Goal: Register for event/course

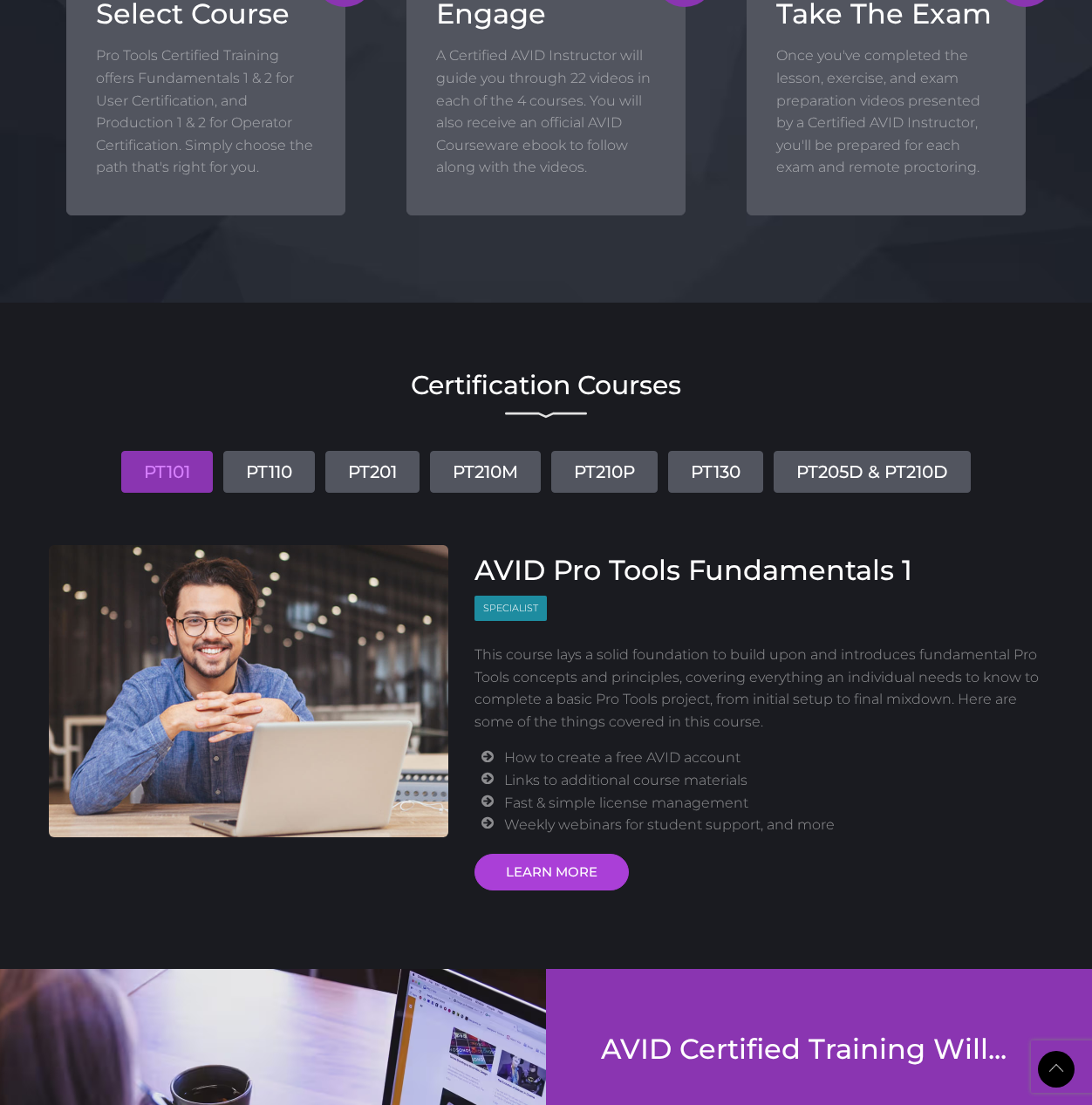
scroll to position [1744, 0]
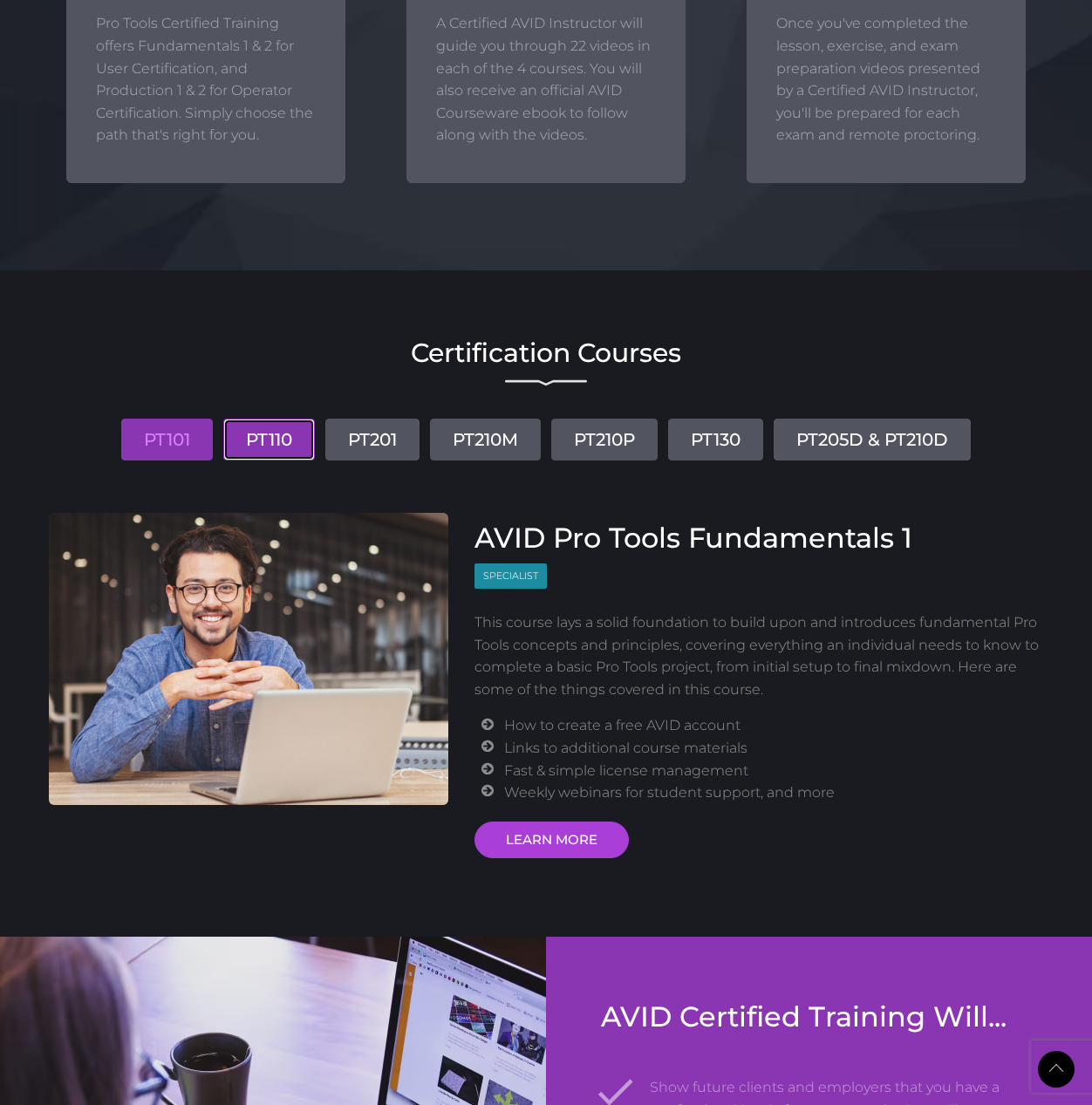
click at [269, 444] on link "PT110" at bounding box center [269, 439] width 92 height 42
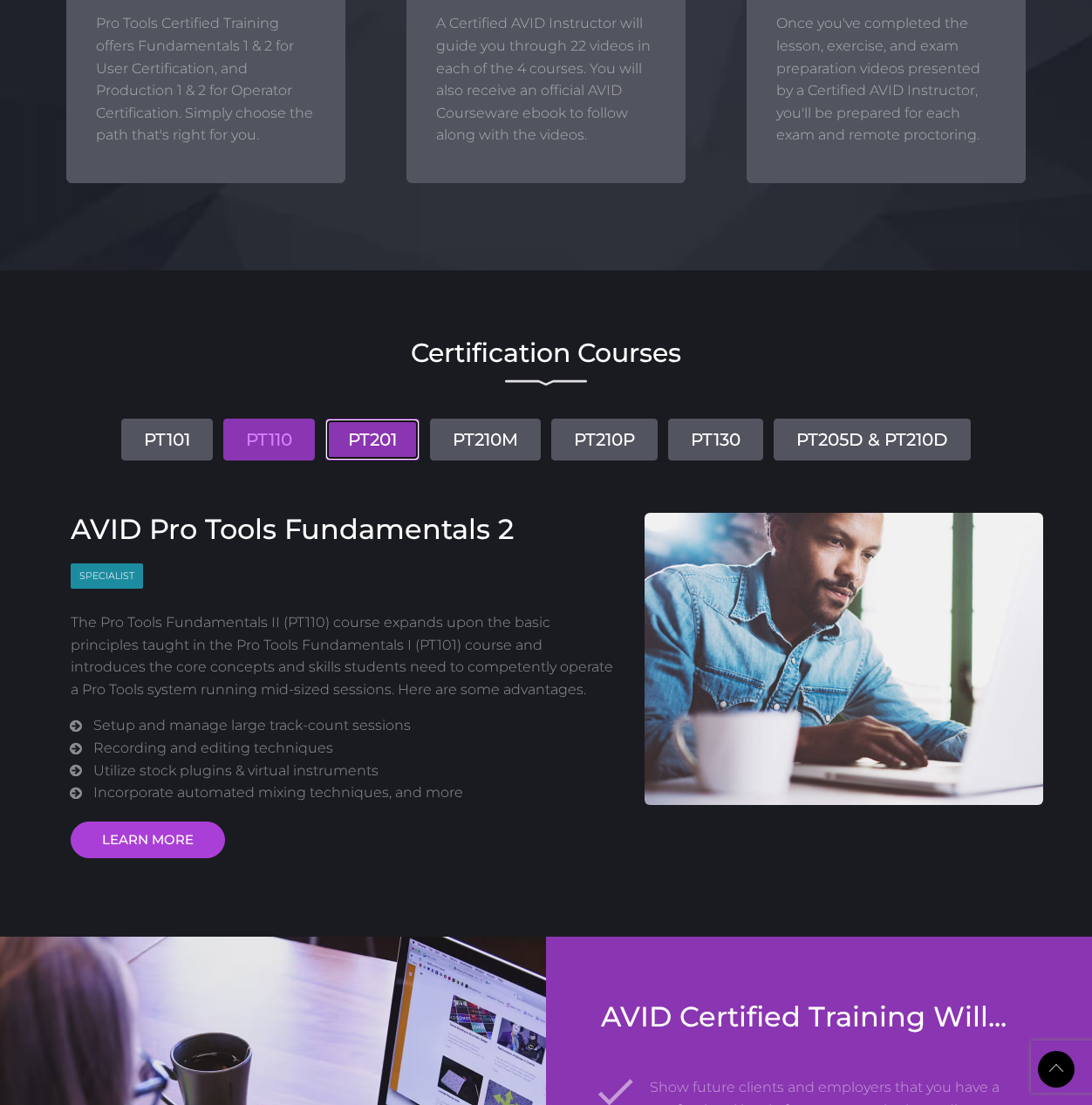
click at [373, 444] on link "PT201" at bounding box center [373, 439] width 94 height 42
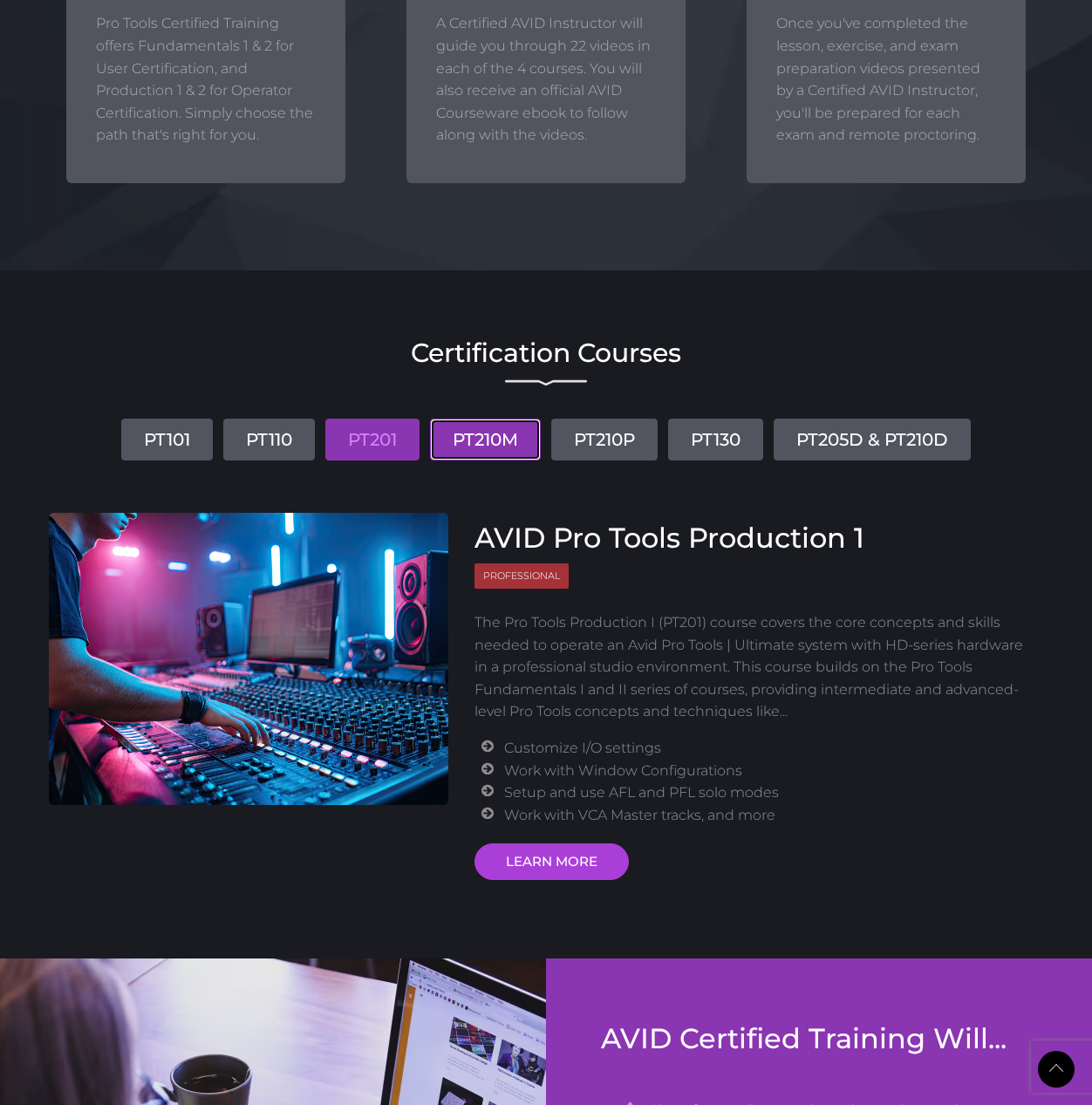
click at [520, 446] on link "PT210M" at bounding box center [486, 439] width 111 height 42
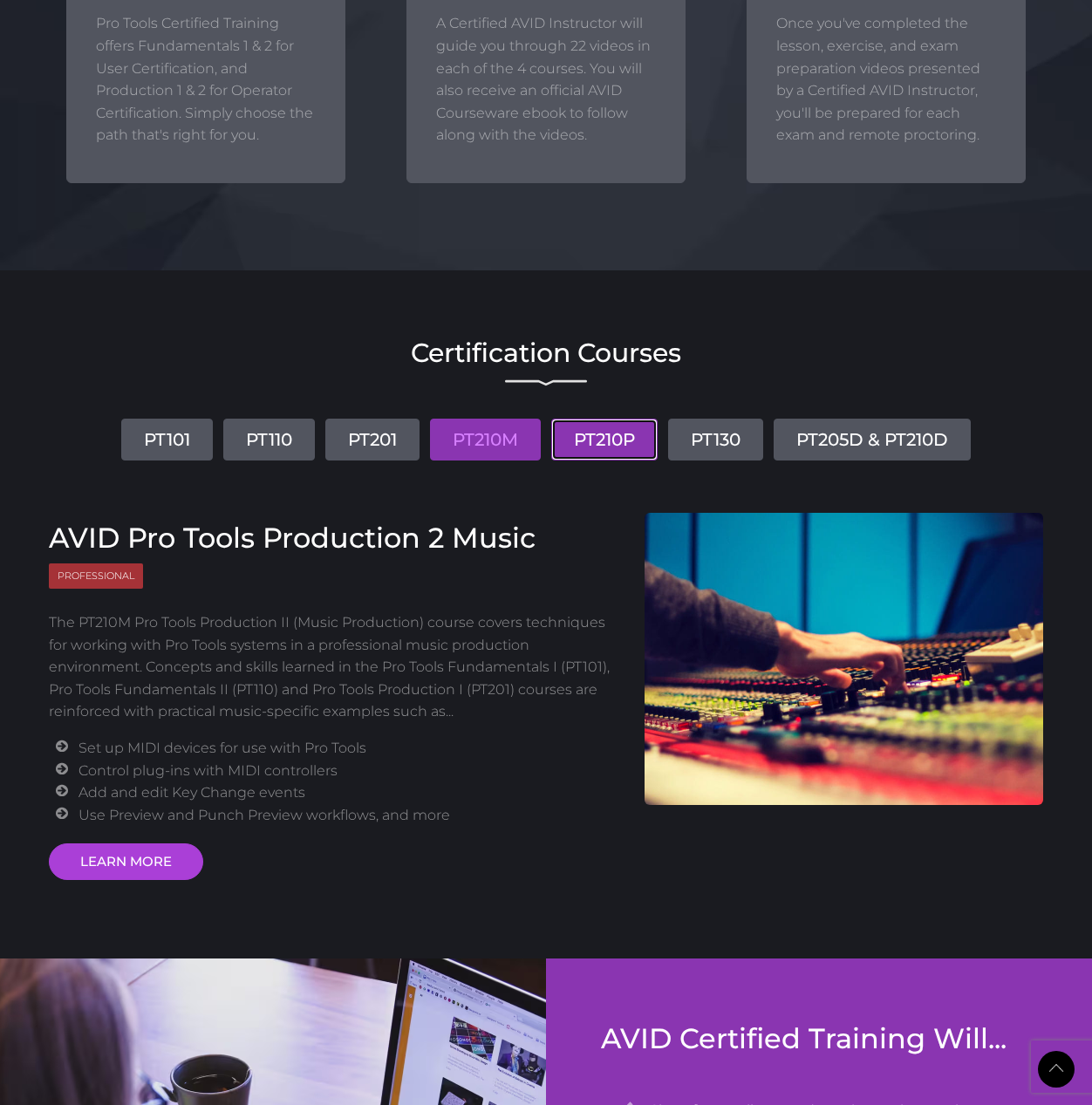
click at [595, 446] on link "PT210P" at bounding box center [605, 439] width 107 height 42
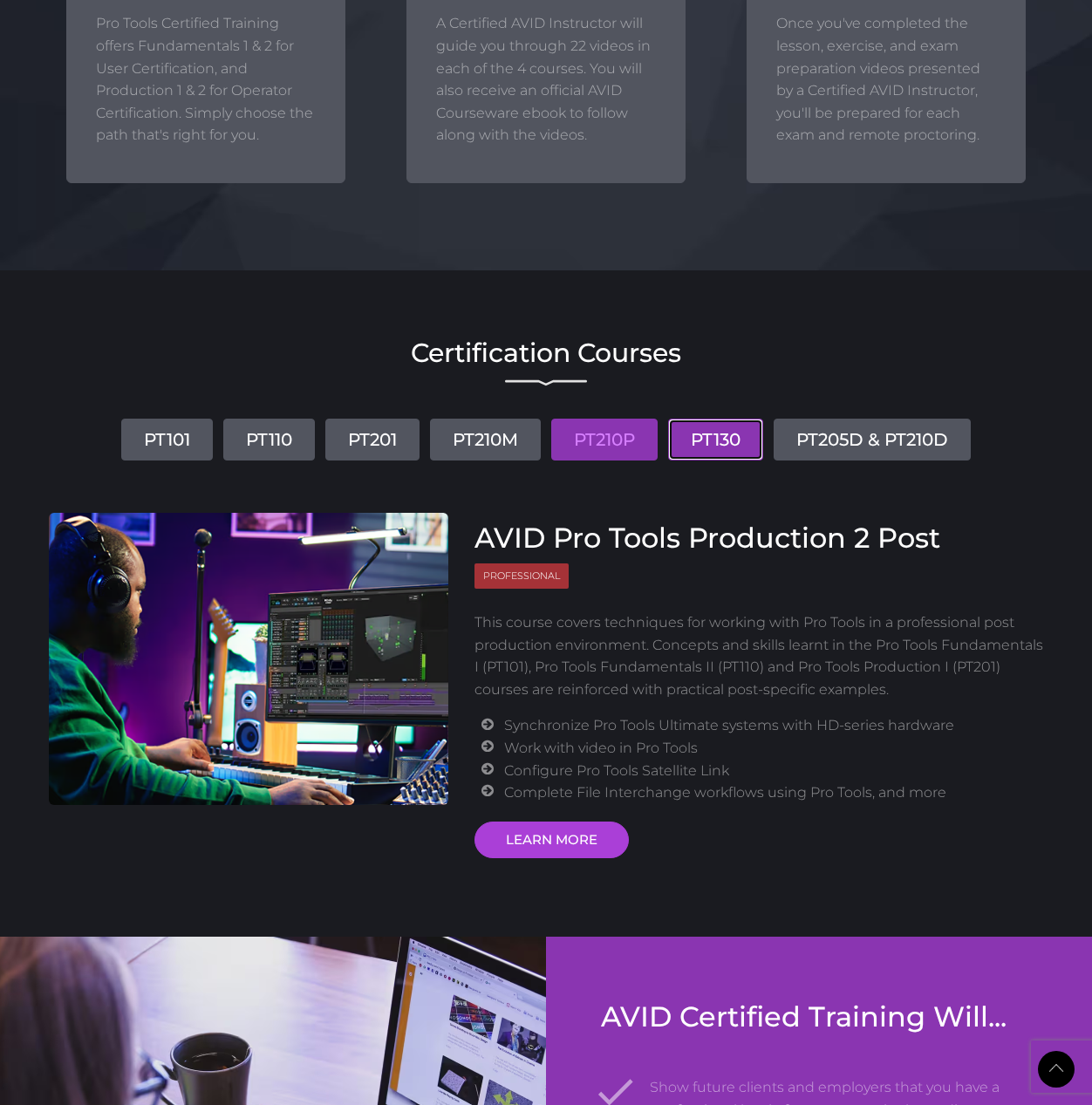
click at [736, 432] on link "PT130" at bounding box center [715, 439] width 95 height 42
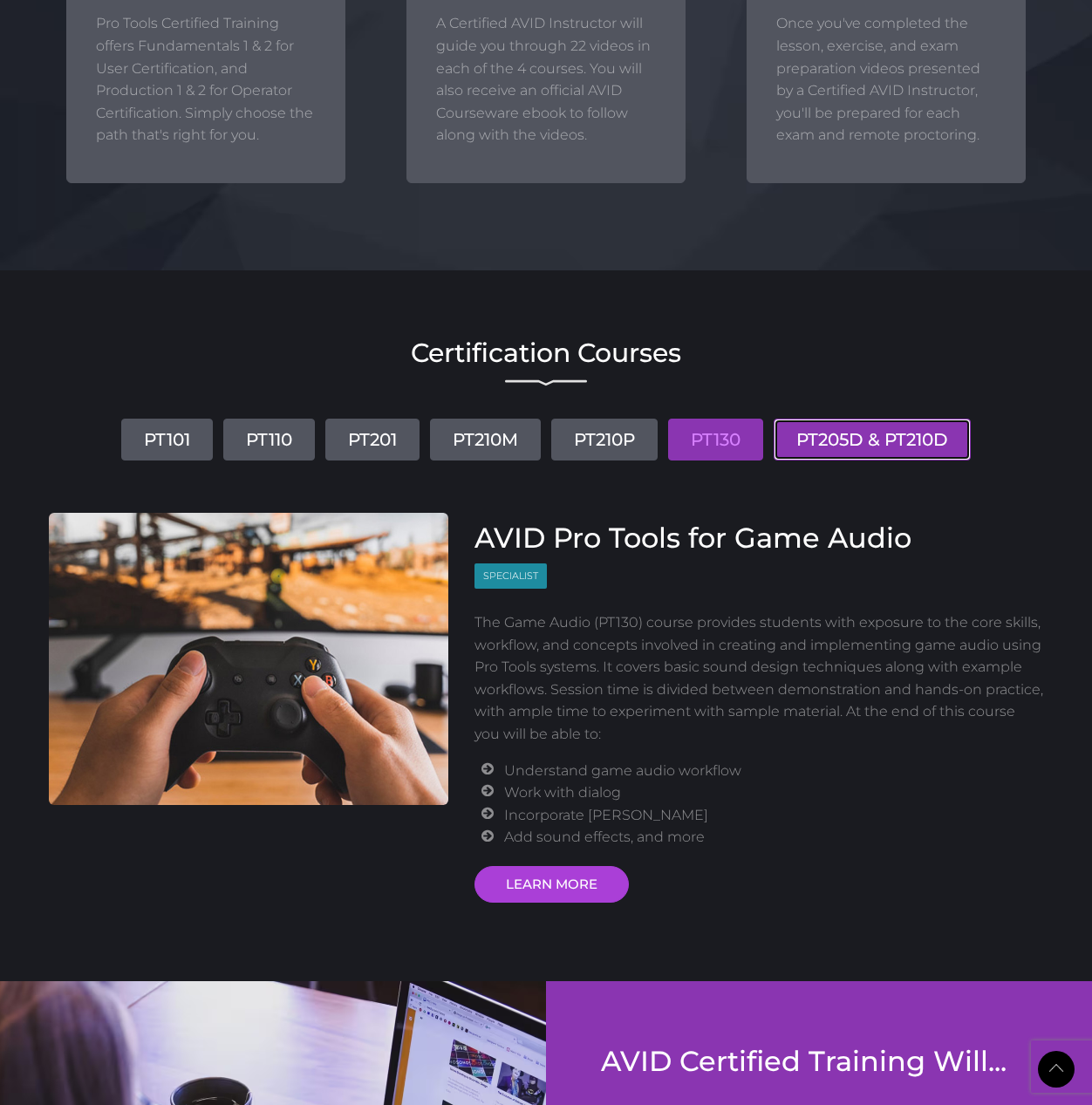
click at [883, 442] on link "PT205D & PT210D" at bounding box center [872, 439] width 197 height 42
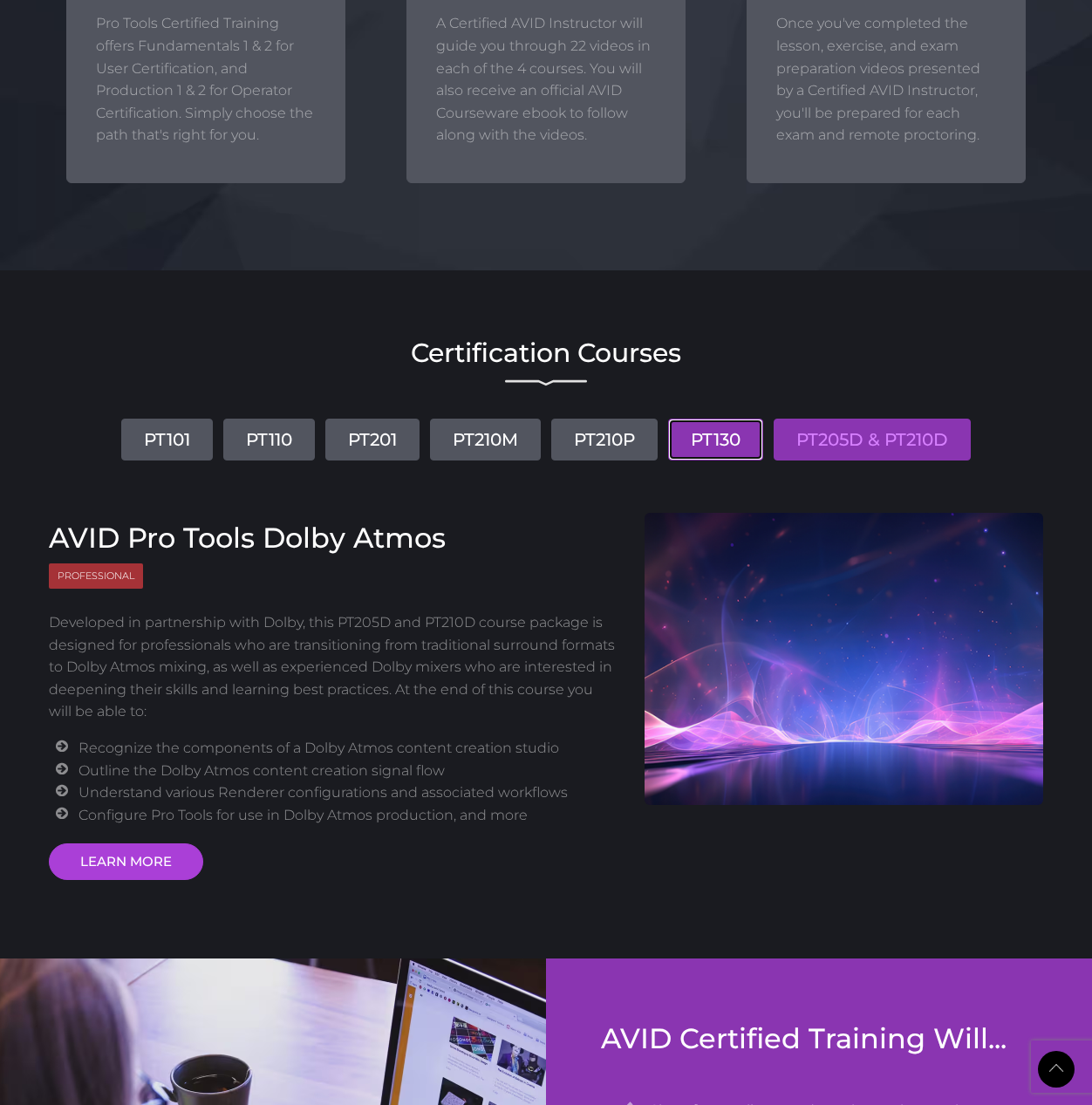
click at [678, 431] on link "PT130" at bounding box center [715, 439] width 95 height 42
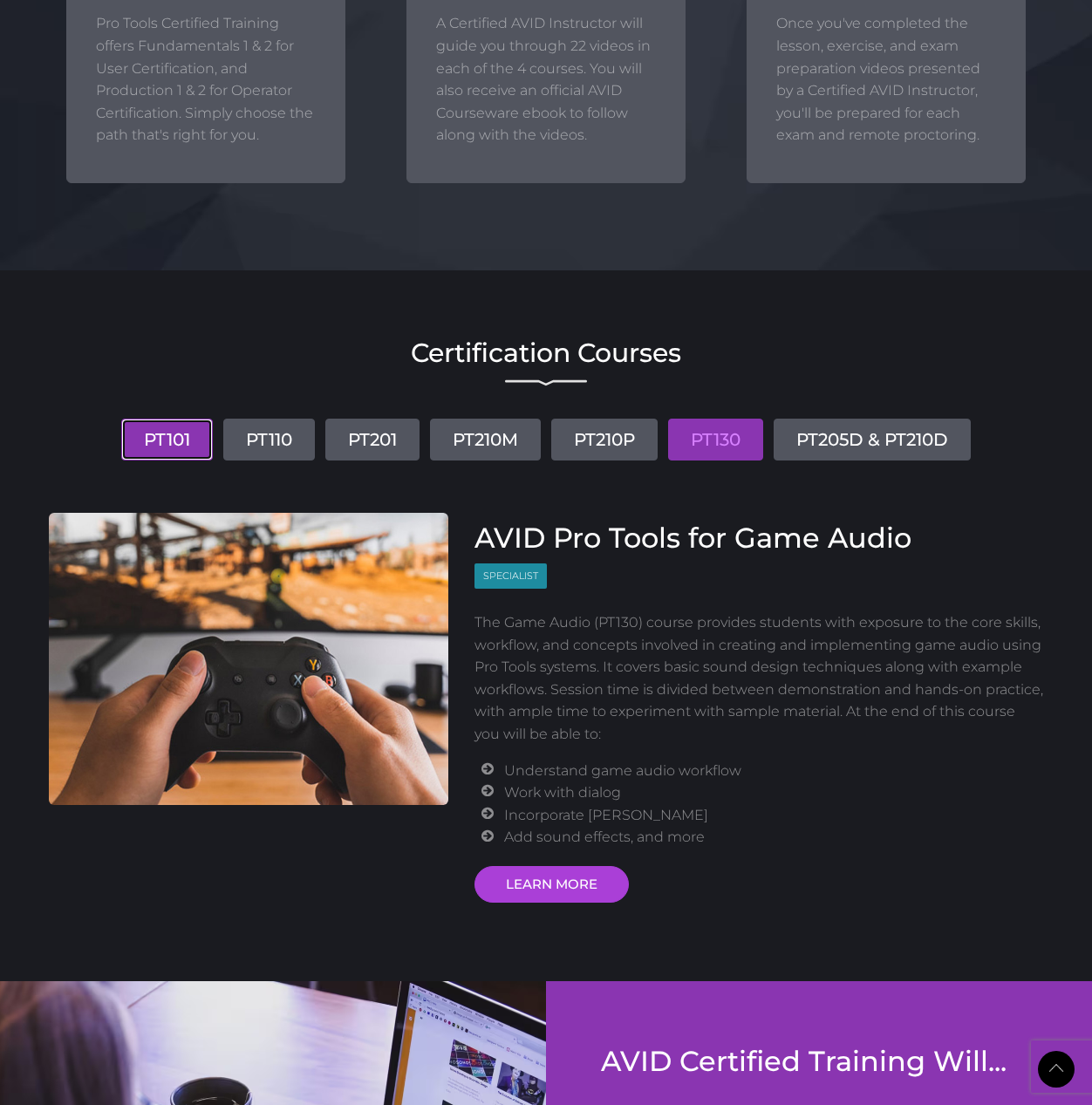
click at [168, 426] on link "PT101" at bounding box center [166, 439] width 92 height 42
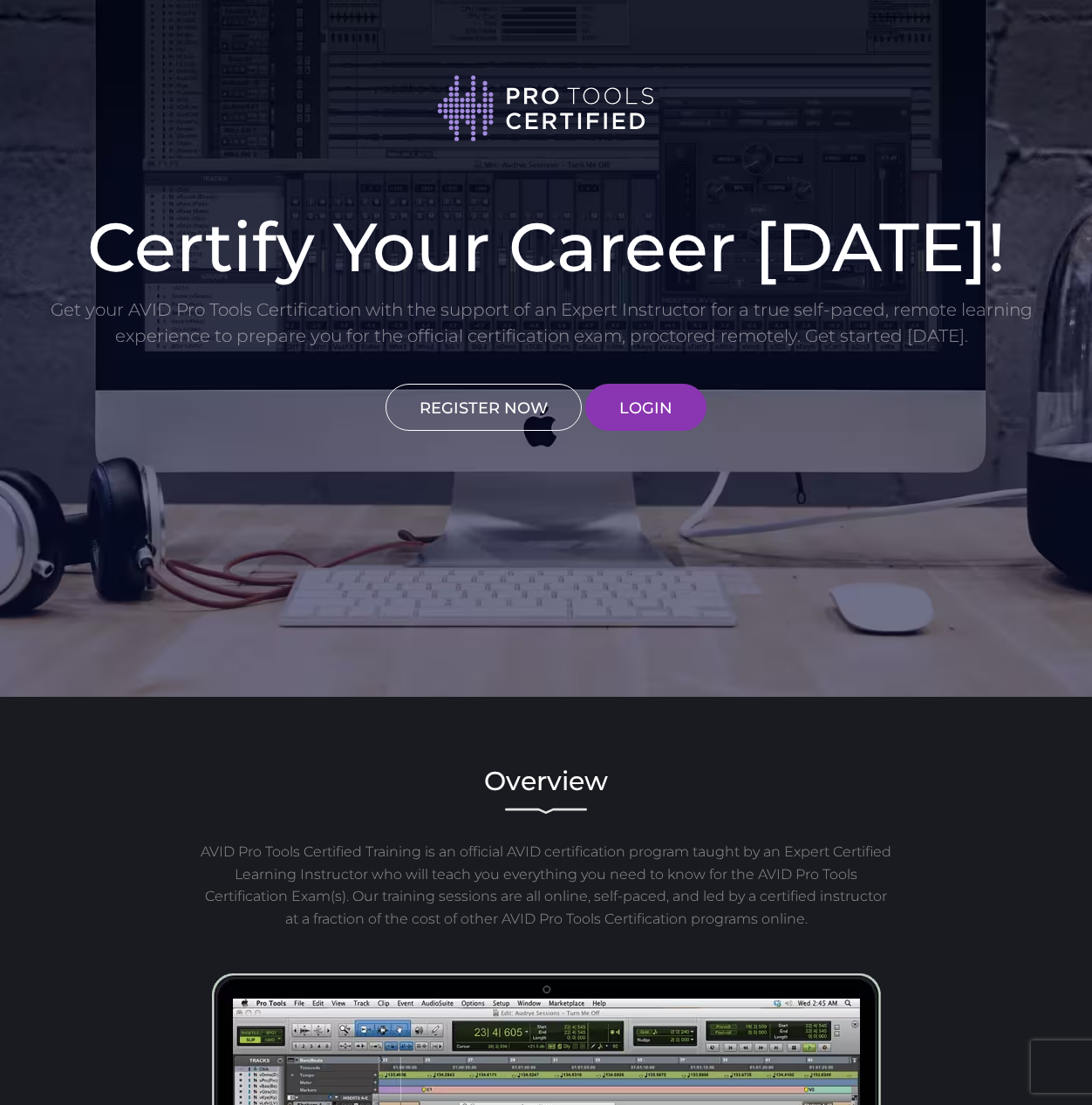
scroll to position [0, 0]
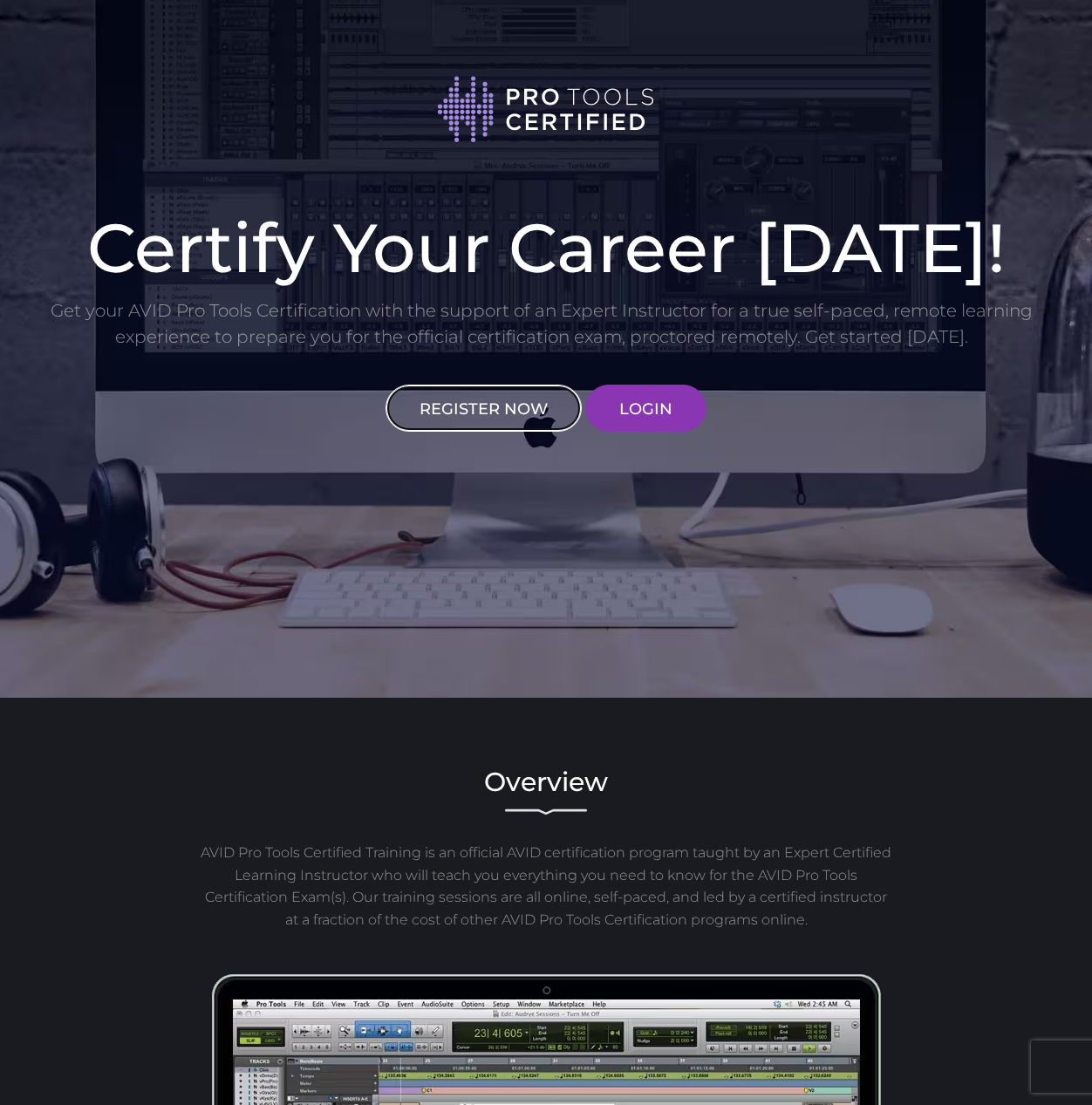
click at [468, 398] on link "REGISTER NOW" at bounding box center [484, 408] width 197 height 47
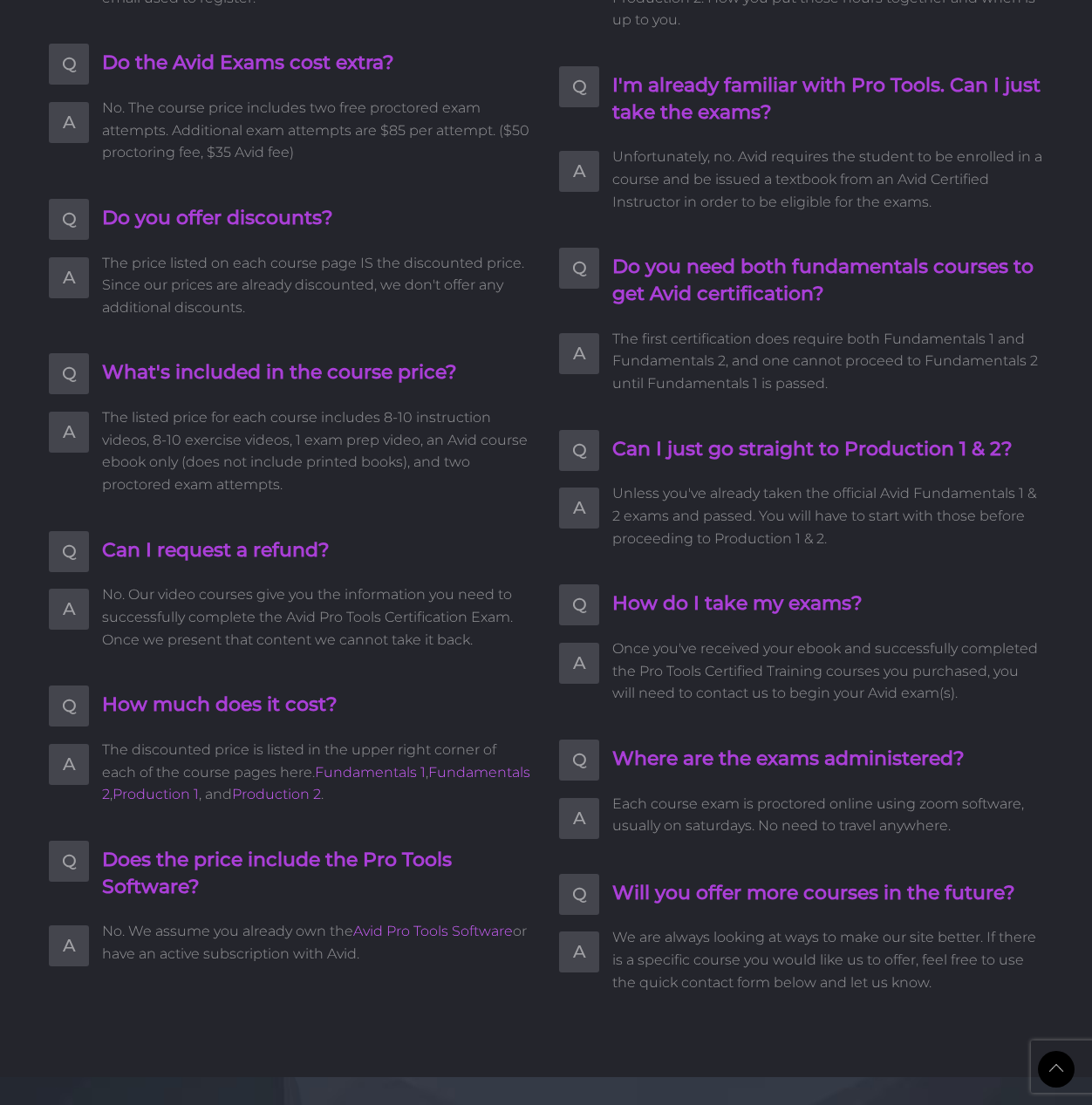
scroll to position [3487, 0]
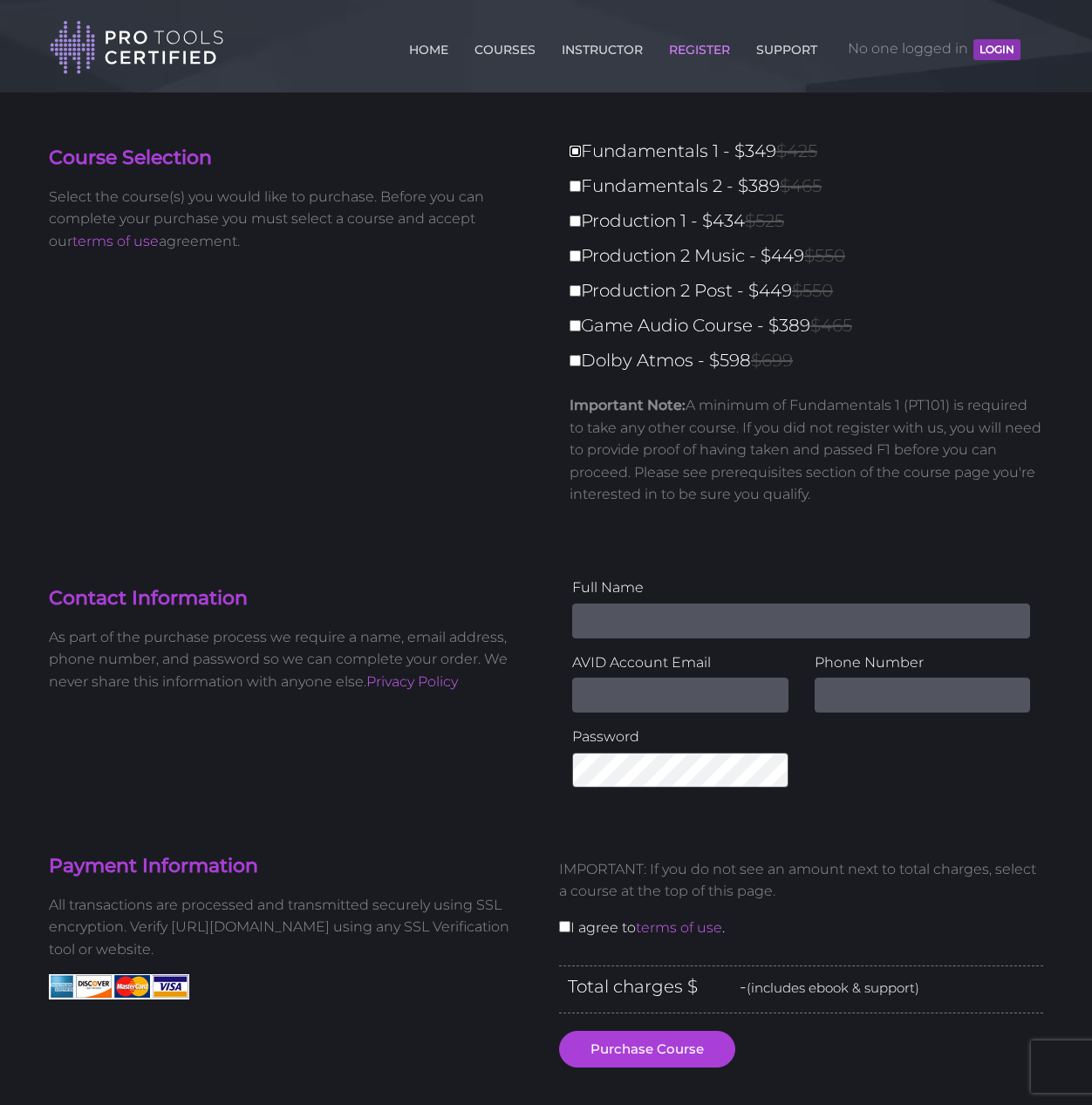
click at [575, 153] on input "Fundamentals 1 - $349 $425" at bounding box center [574, 151] width 12 height 12
checkbox input "true"
type input "349"
click at [582, 186] on label "Fundamentals 2 - $389 $465" at bounding box center [811, 186] width 484 height 30
click at [581, 186] on input "Fundamentals 2 - $389 $465" at bounding box center [574, 186] width 12 height 12
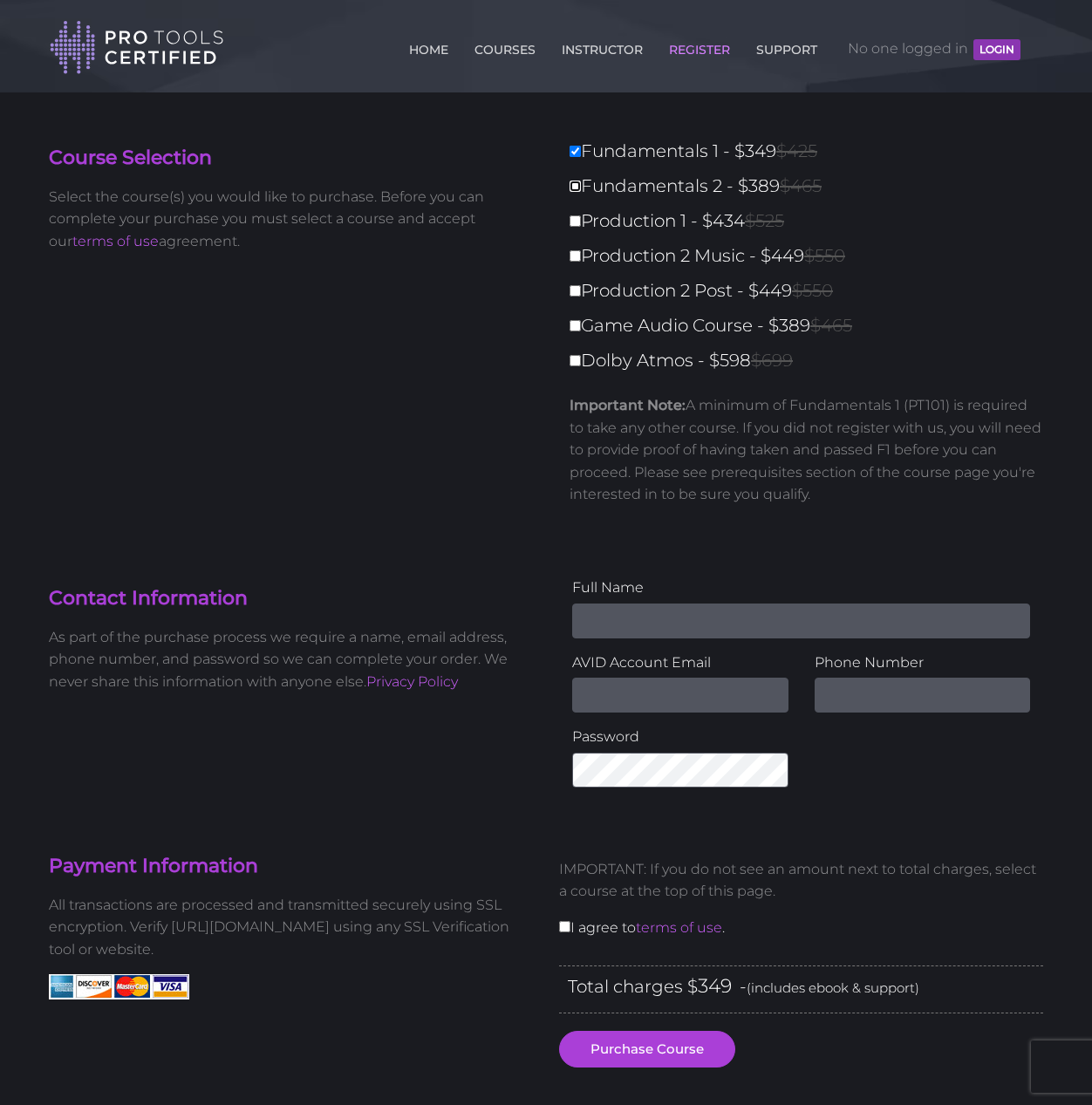
checkbox input "true"
type input "738"
click at [569, 224] on input "Production 1 - $434 $525" at bounding box center [574, 220] width 12 height 12
checkbox input "true"
type input "1172"
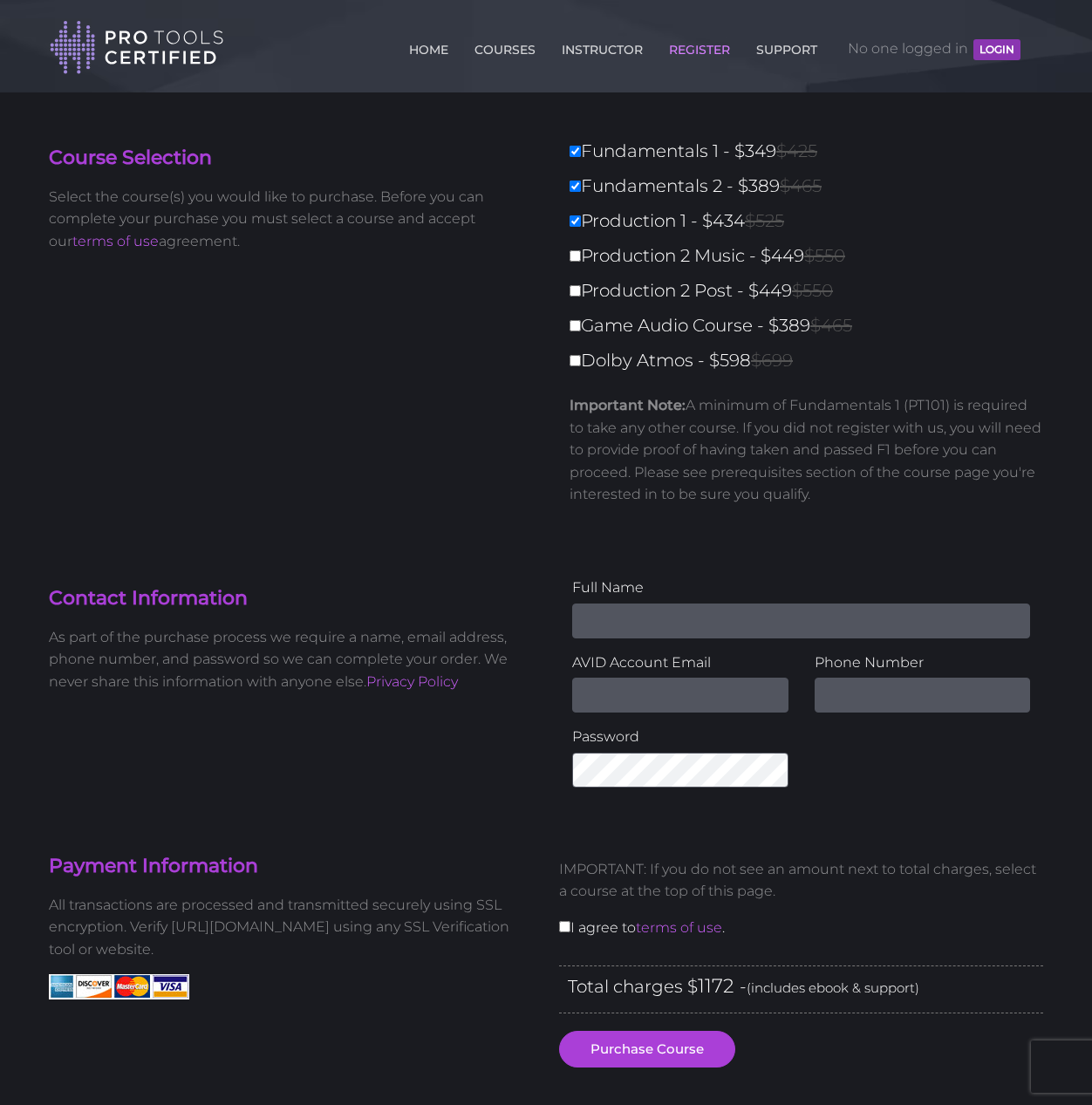
click at [584, 257] on label "Production 2 Music - $449 $550" at bounding box center [811, 256] width 484 height 30
click at [581, 257] on input "Production 2 Music - $449 $550" at bounding box center [574, 255] width 12 height 12
checkbox input "true"
type input "1621"
click at [583, 301] on label "Production 2 Post - $449 $550" at bounding box center [811, 291] width 484 height 30
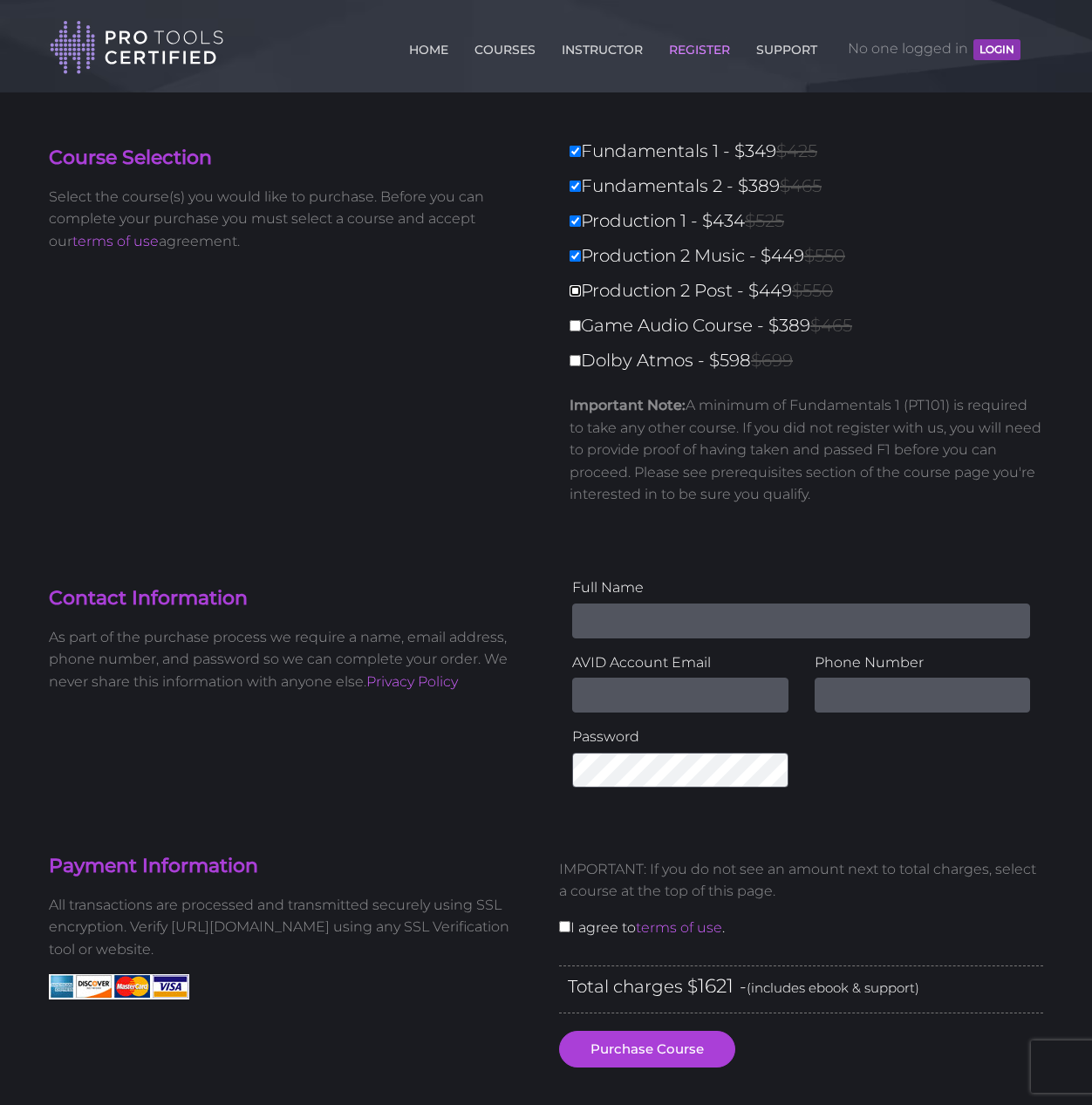
click at [581, 296] on input "Production 2 Post - $449 $550" at bounding box center [574, 291] width 12 height 12
checkbox input "true"
type input "2070"
click at [576, 339] on label "Game Audio Course - $389 $465" at bounding box center [811, 325] width 484 height 30
click at [576, 332] on input "Game Audio Course - $389 $465" at bounding box center [574, 325] width 12 height 12
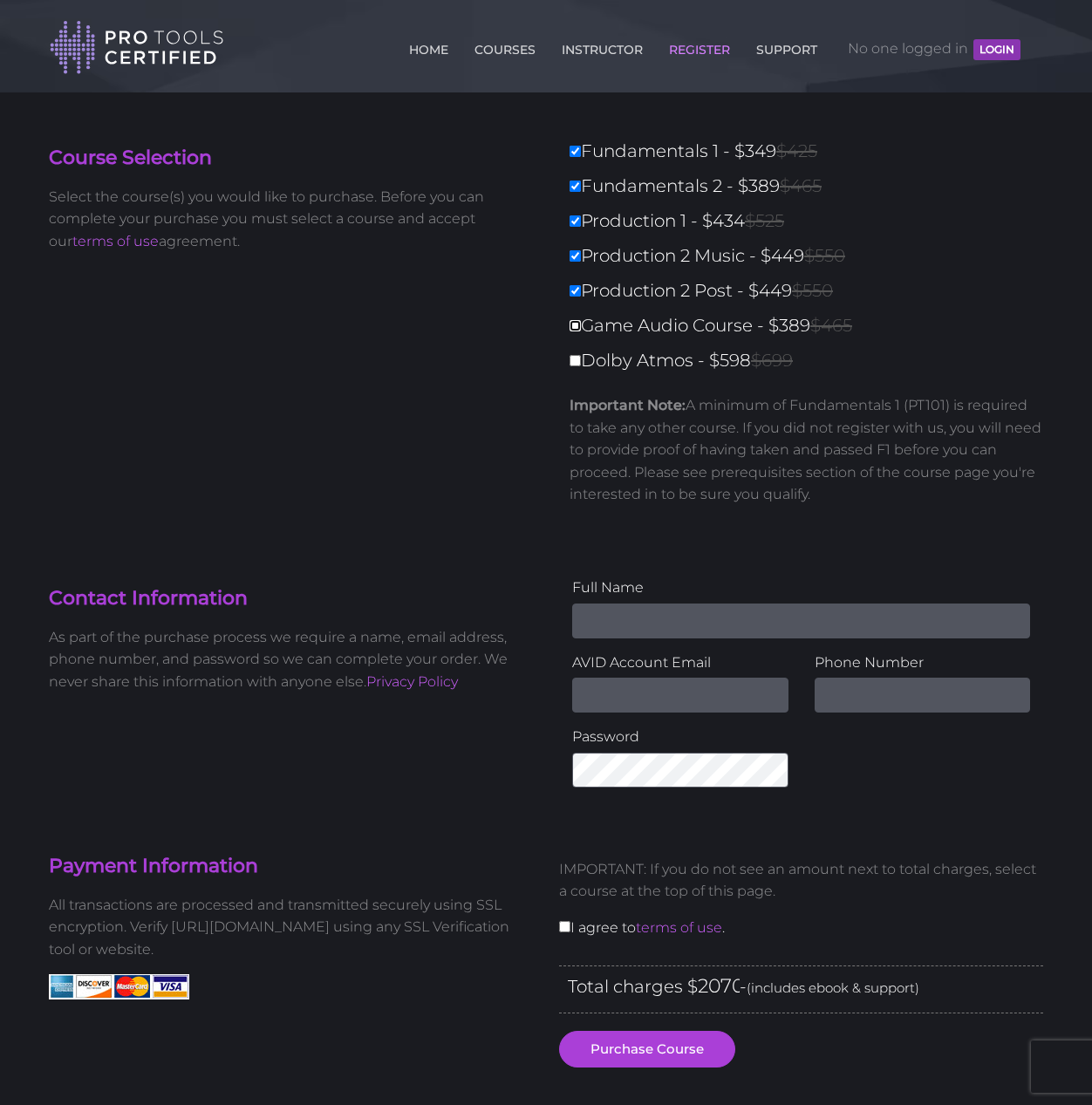
checkbox input "true"
type input "2459"
click at [574, 362] on input "Dolby Atmos - $598 $699" at bounding box center [574, 360] width 12 height 12
checkbox input "true"
type input "3057"
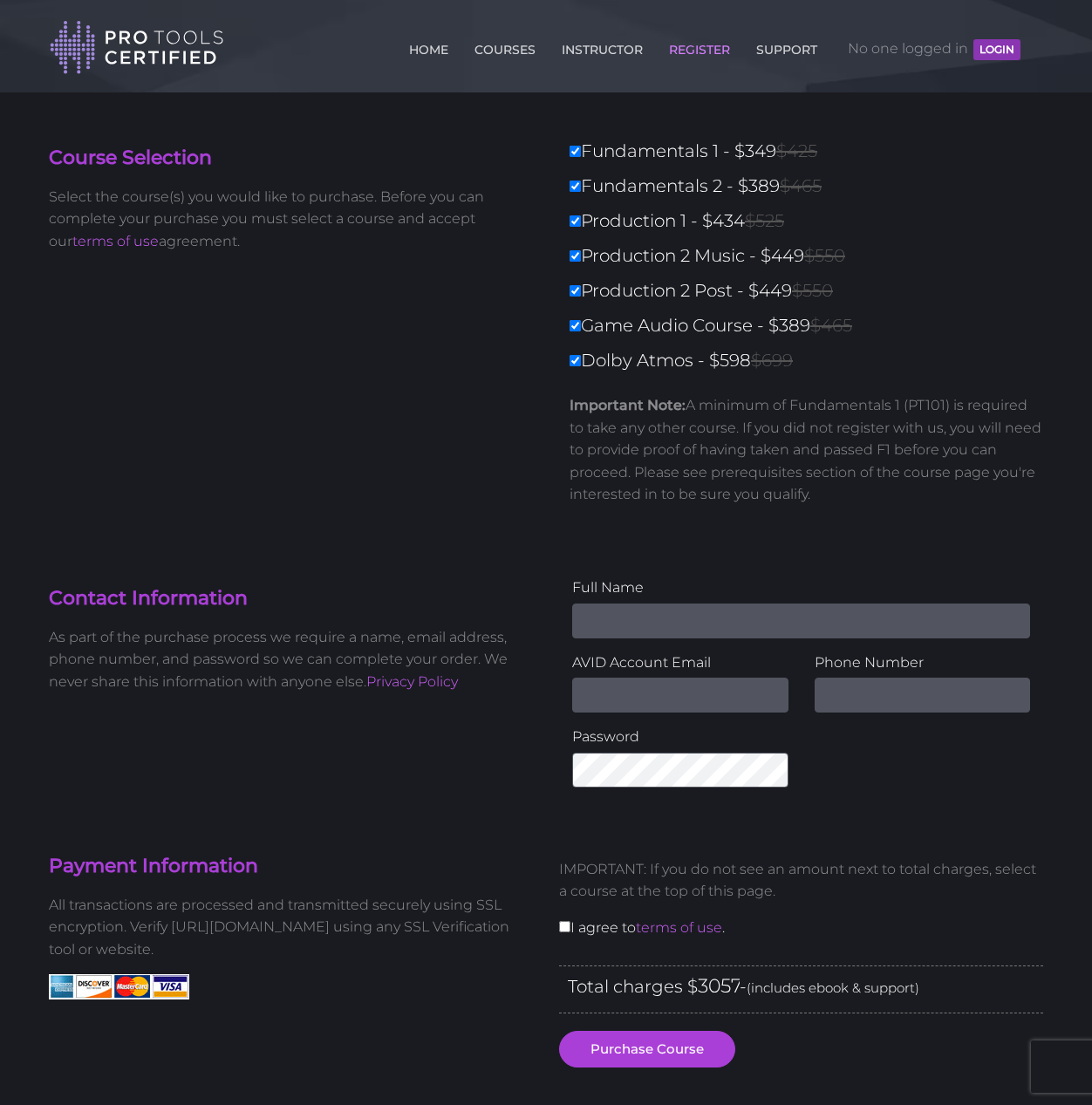
click at [285, 260] on div "Course Selection Select the course(s) you would like to purchase. Before you ca…" at bounding box center [291, 201] width 510 height 131
